Goal: Task Accomplishment & Management: Use online tool/utility

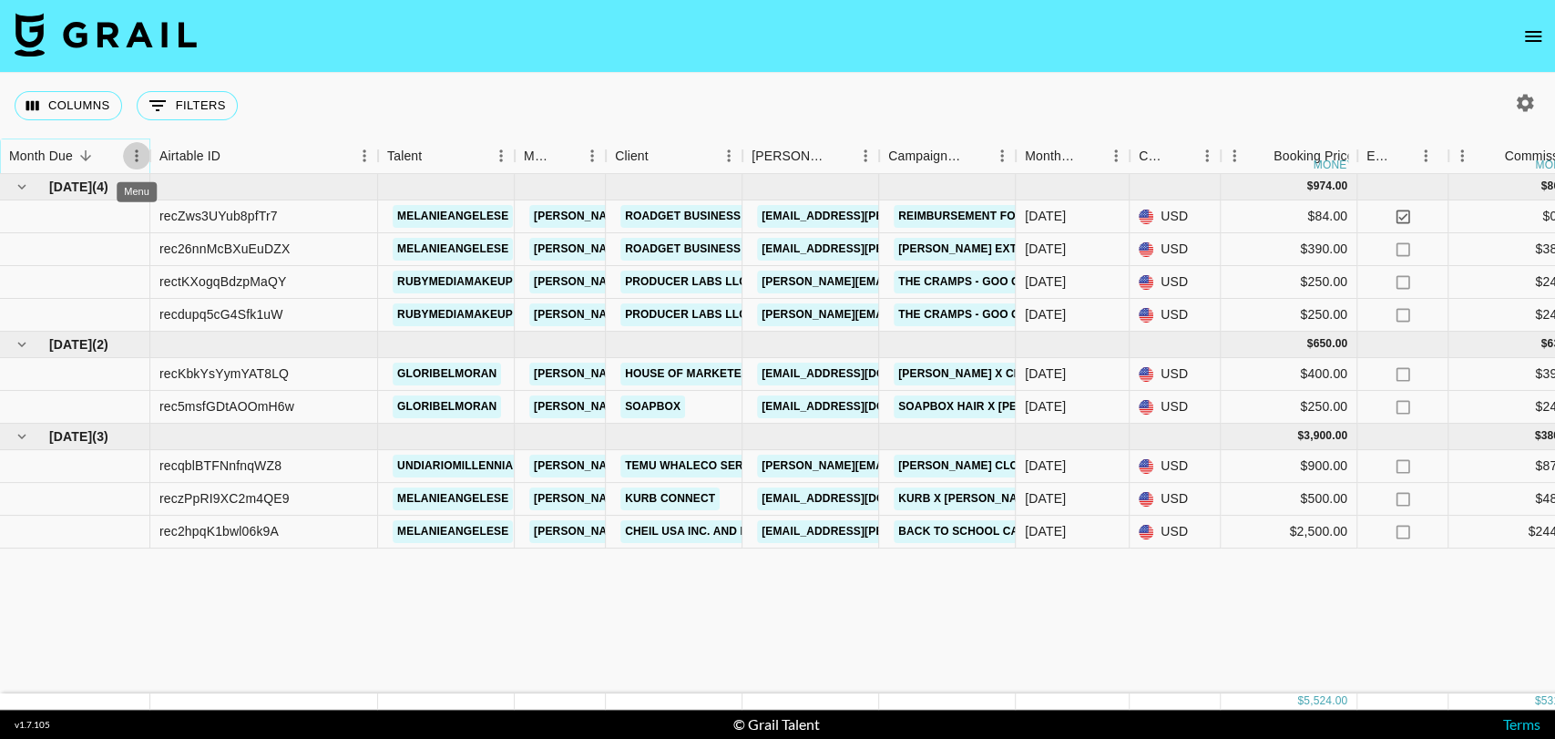
click at [135, 157] on icon "Menu" at bounding box center [137, 156] width 18 height 18
click at [1521, 107] on icon "button" at bounding box center [1525, 102] width 17 height 17
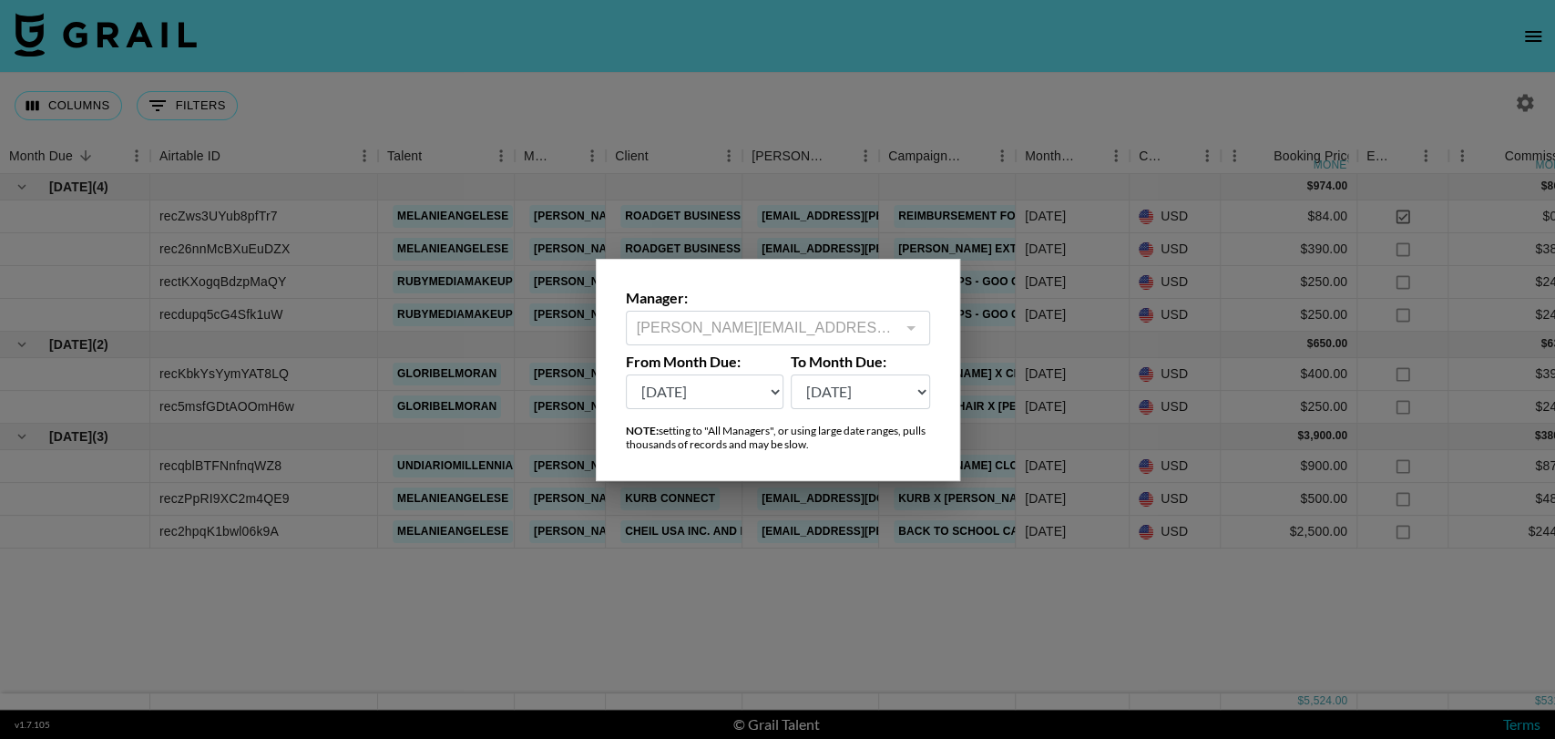
click at [749, 384] on select "[DATE] Sep '[DATE] [DATE] '[DATE] May '[DATE] Mar '[DATE] Jan '[DATE] Nov '[DAT…" at bounding box center [705, 391] width 159 height 35
select select "[DATE]"
click at [626, 374] on select "[DATE] Sep '[DATE] [DATE] '[DATE] May '[DATE] Mar '[DATE] Jan '[DATE] Nov '[DAT…" at bounding box center [705, 391] width 159 height 35
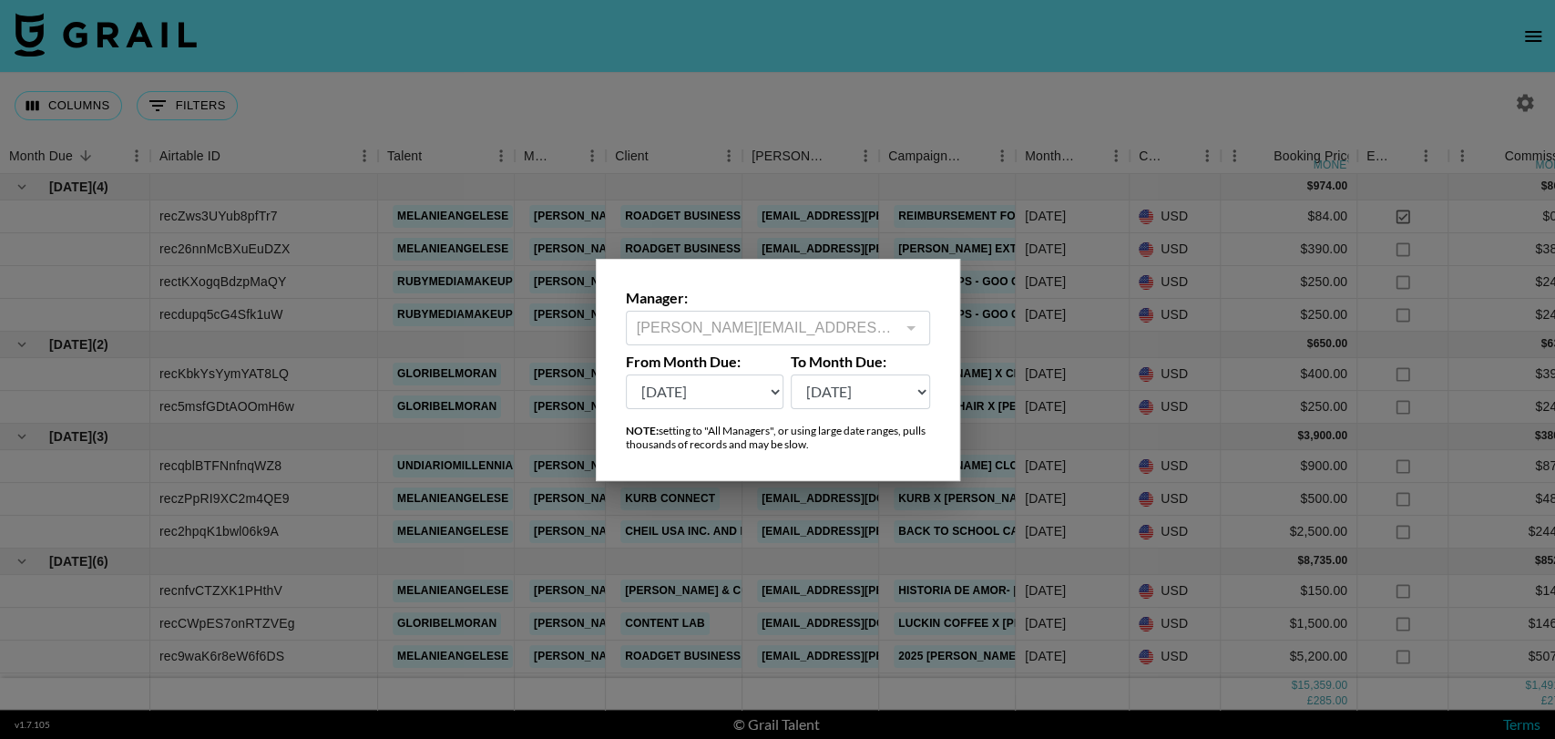
click at [887, 89] on div at bounding box center [777, 369] width 1555 height 739
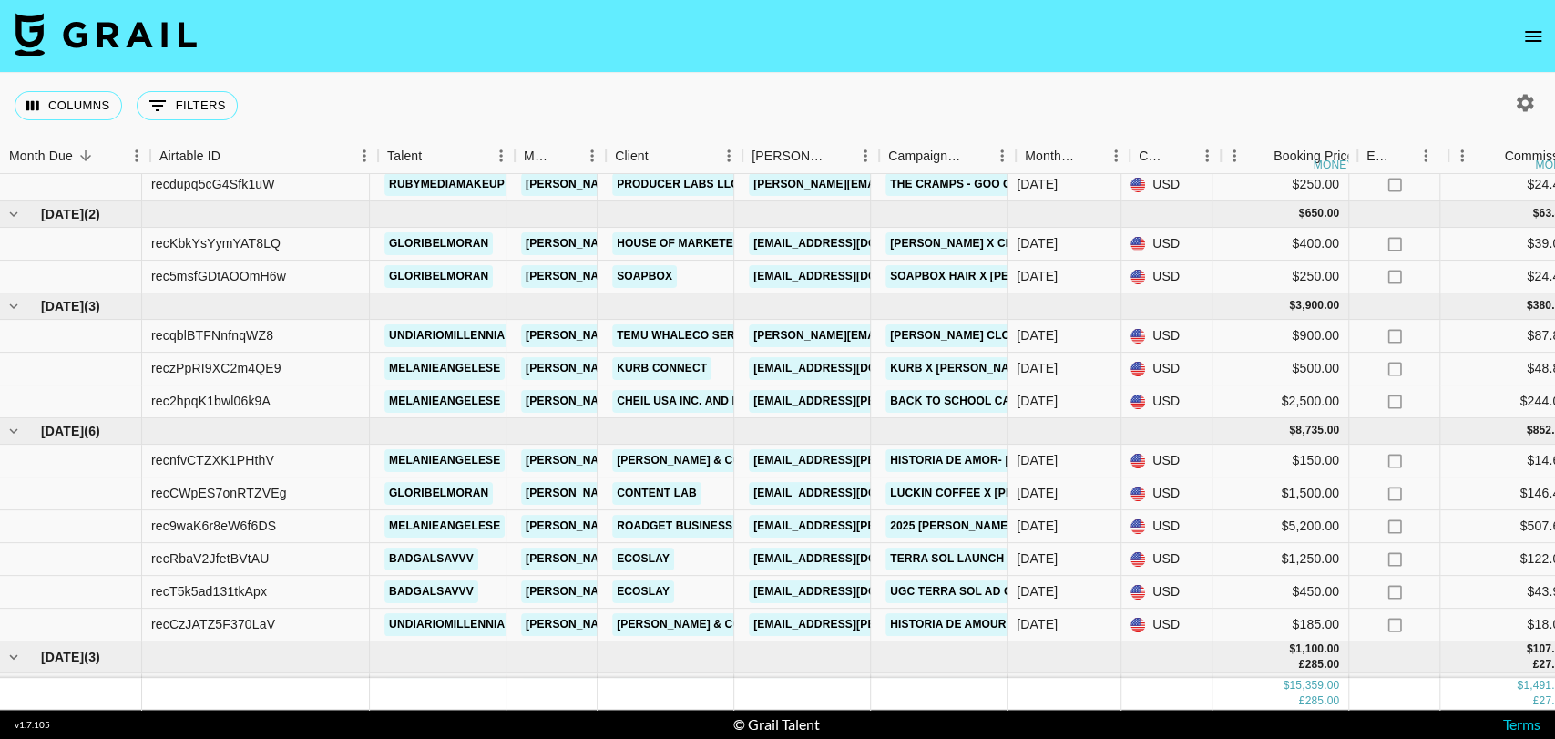
scroll to position [130, 0]
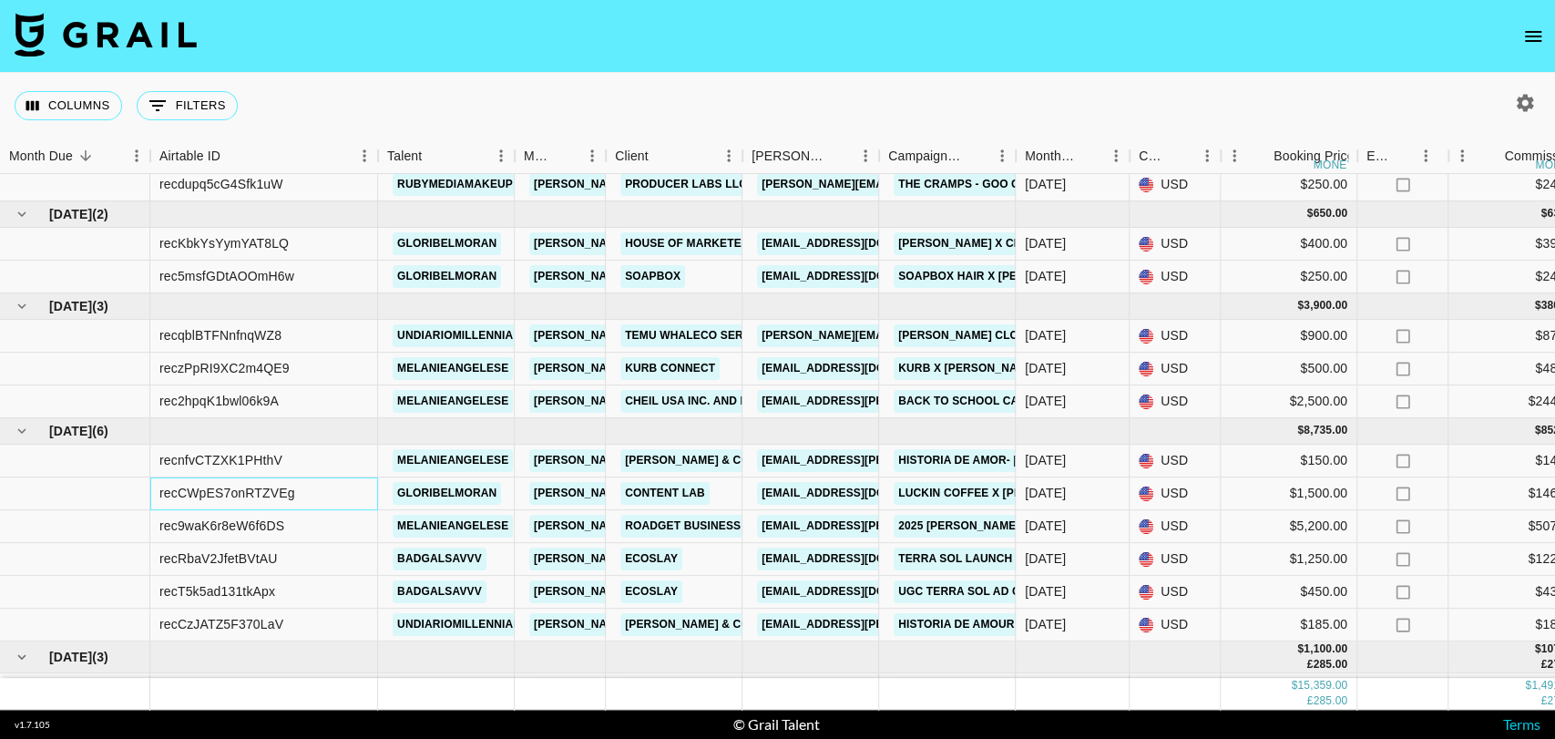
click at [299, 490] on div "recCWpES7onRTZVEg" at bounding box center [264, 493] width 228 height 33
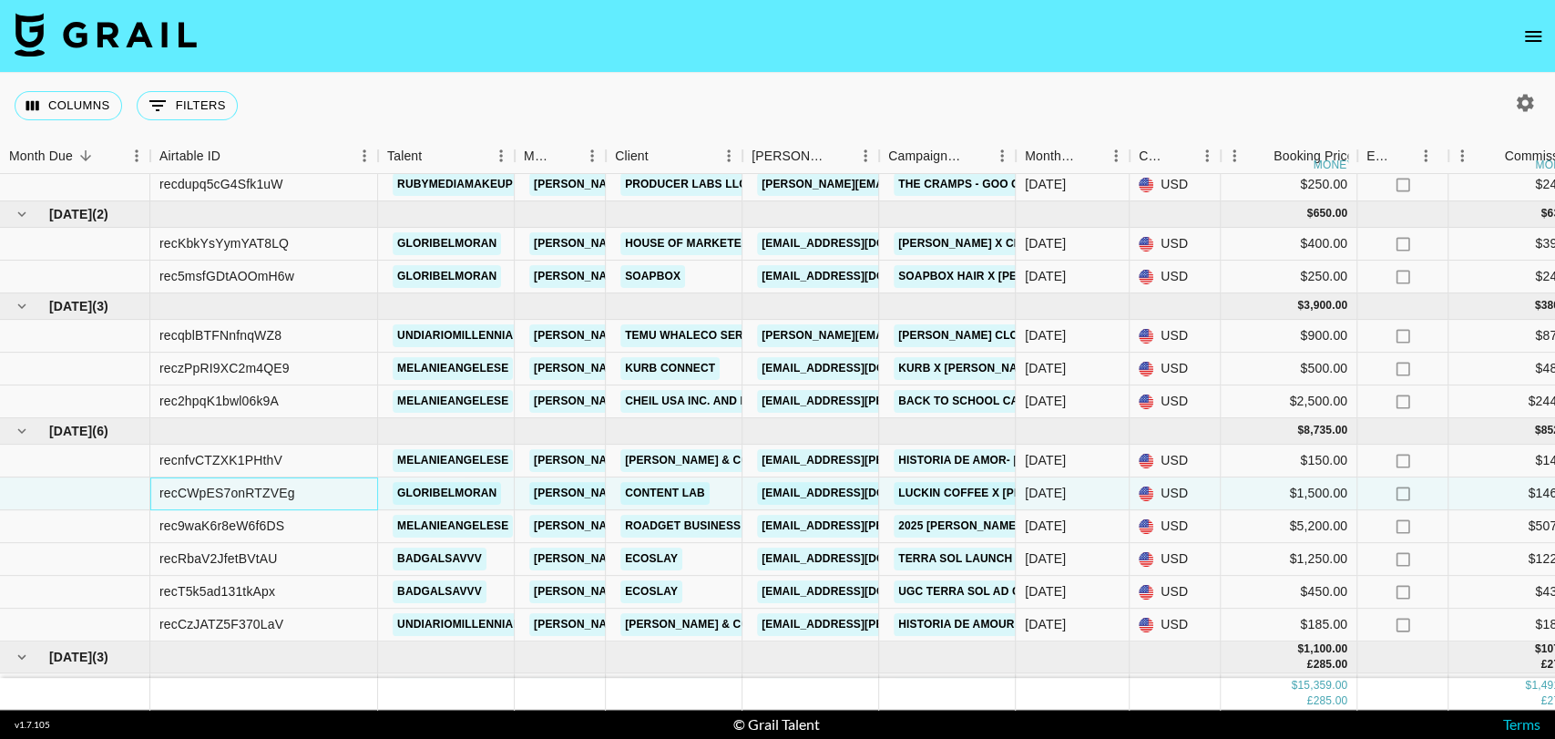
click at [299, 490] on div "recCWpES7onRTZVEg" at bounding box center [264, 493] width 228 height 33
click at [158, 490] on div "recCWpES7onRTZVEg" at bounding box center [264, 493] width 228 height 33
drag, startPoint x: 160, startPoint y: 490, endPoint x: 300, endPoint y: 497, distance: 139.6
click at [300, 497] on div "recCWpES7onRTZVEg" at bounding box center [264, 493] width 228 height 33
copy div "recCWpES7onRTZVEg"
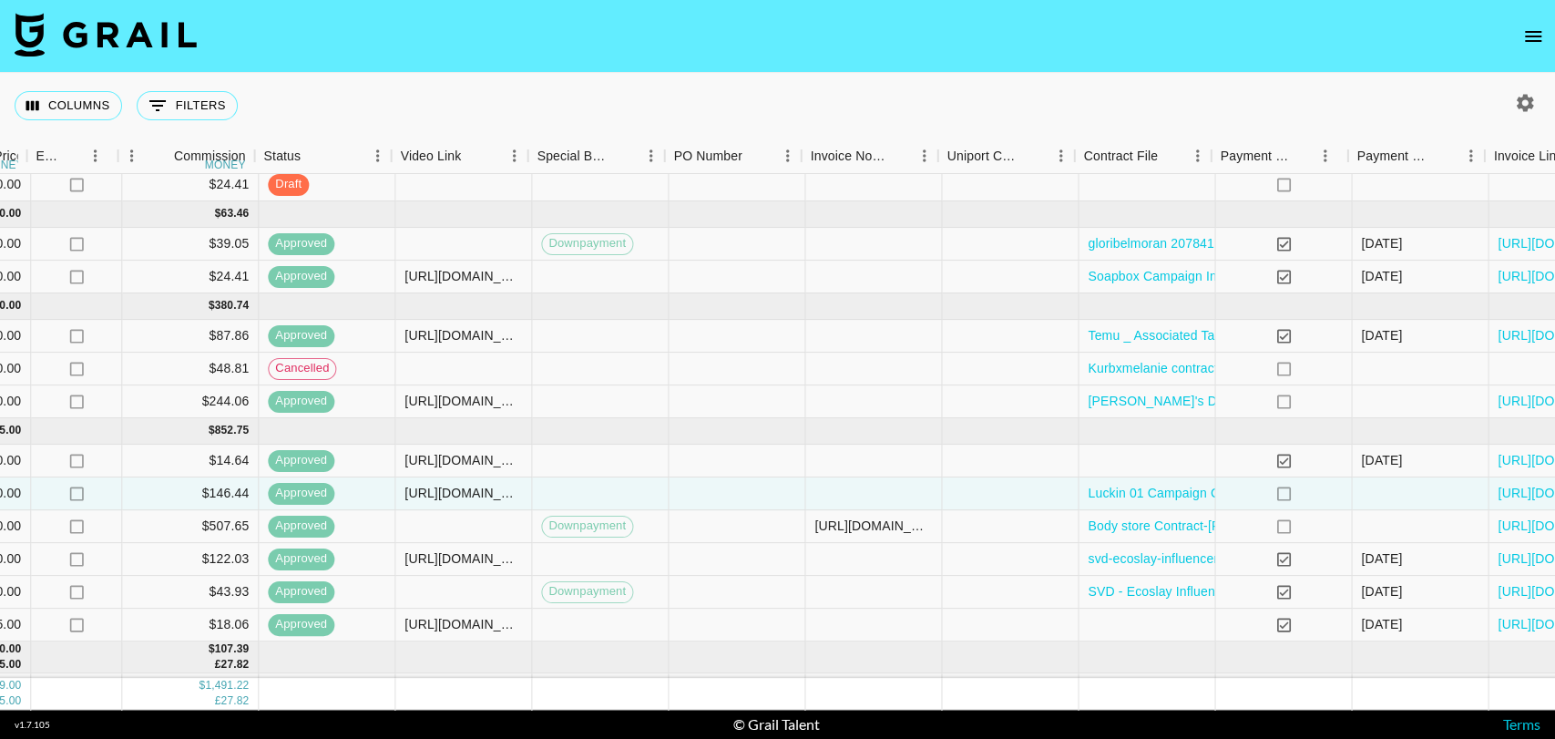
scroll to position [130, 1330]
